Goal: Find specific page/section: Find specific page/section

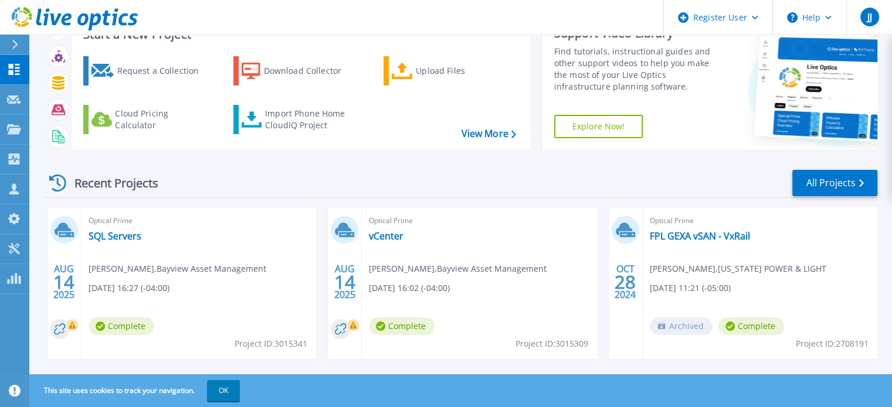
scroll to position [62, 0]
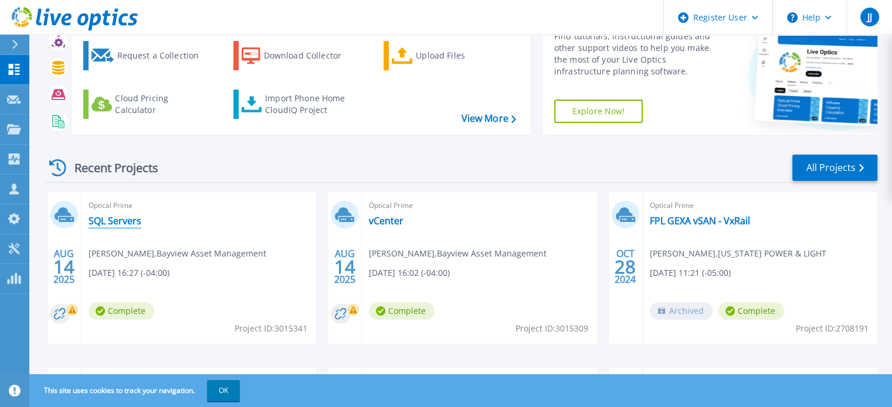
click at [110, 218] on link "SQL Servers" at bounding box center [115, 221] width 53 height 12
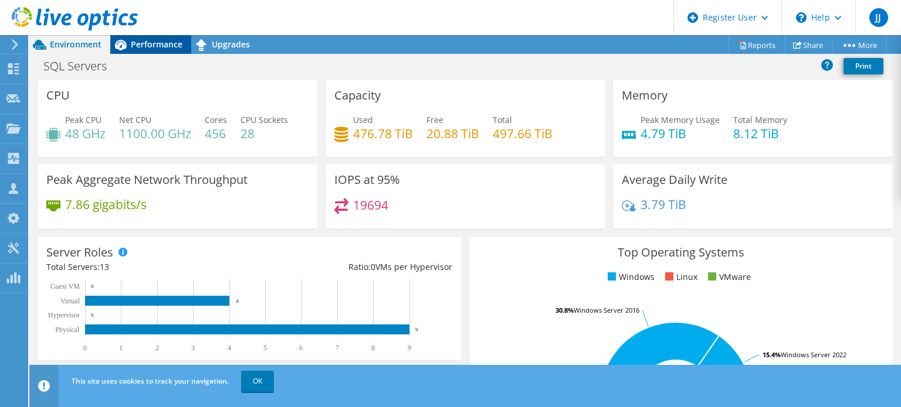
click at [164, 42] on span "Performance" at bounding box center [157, 44] width 52 height 11
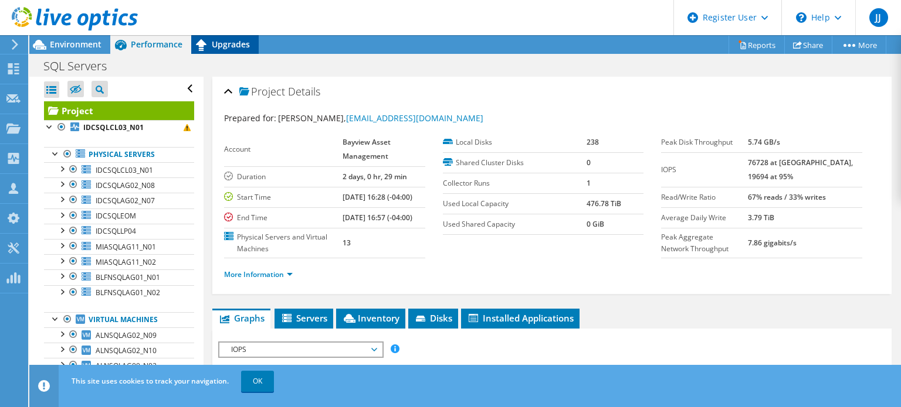
click at [221, 42] on span "Upgrades" at bounding box center [231, 44] width 38 height 11
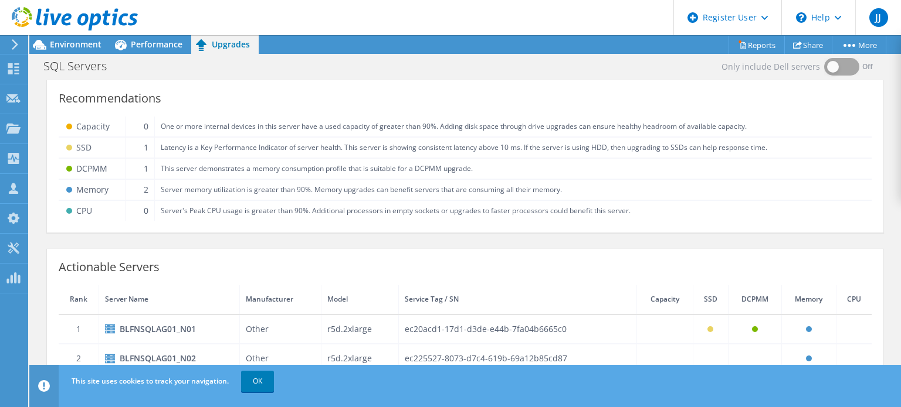
click at [850, 64] on div "SQL Servers Print" at bounding box center [464, 66] width 871 height 22
click at [853, 64] on div "SQL Servers Print" at bounding box center [464, 66] width 871 height 22
drag, startPoint x: 833, startPoint y: 66, endPoint x: 856, endPoint y: 65, distance: 23.5
click at [856, 65] on div "SQL Servers Print" at bounding box center [464, 66] width 871 height 22
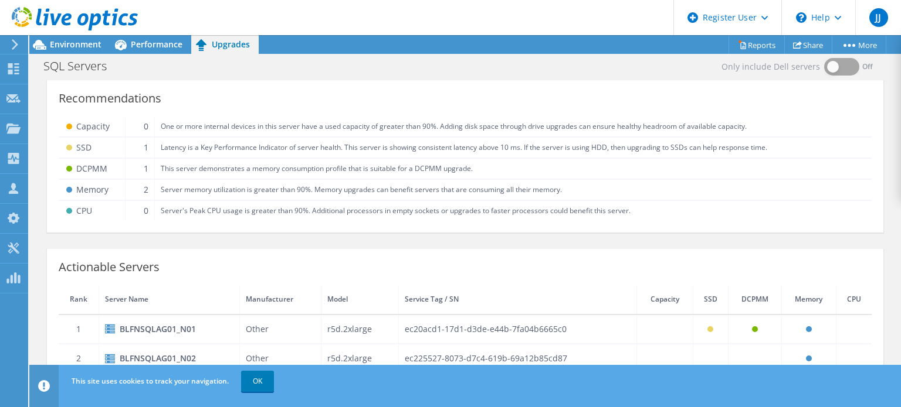
click at [856, 65] on div "SQL Servers Print" at bounding box center [464, 66] width 871 height 22
